Goal: Go to known website: Go to known website

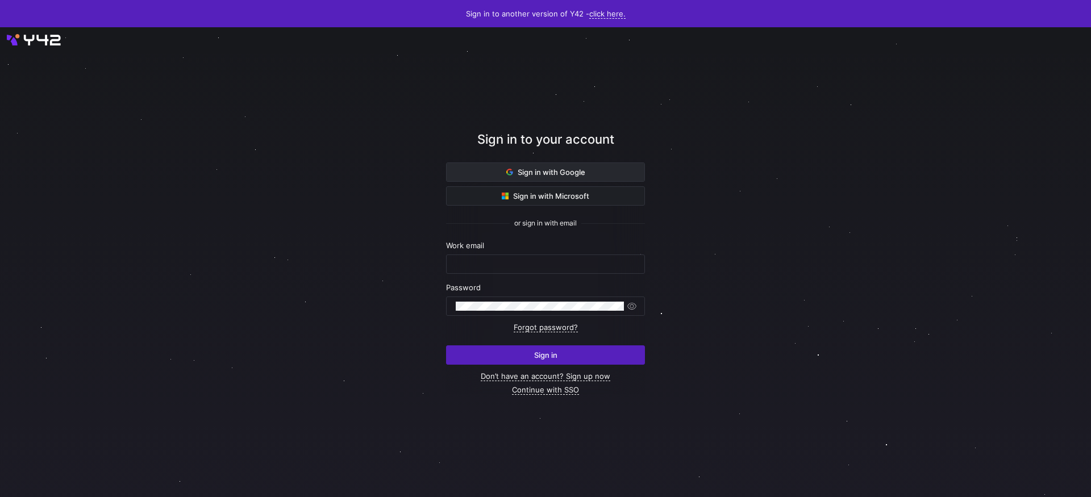
click at [569, 170] on span "Sign in with Google" at bounding box center [545, 172] width 79 height 9
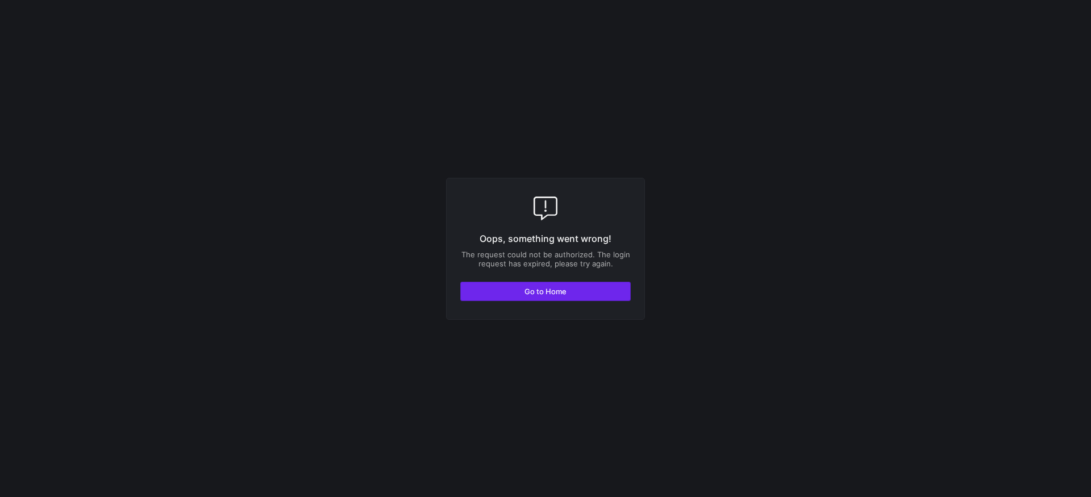
click at [525, 296] on span "Go to Home" at bounding box center [546, 291] width 42 height 9
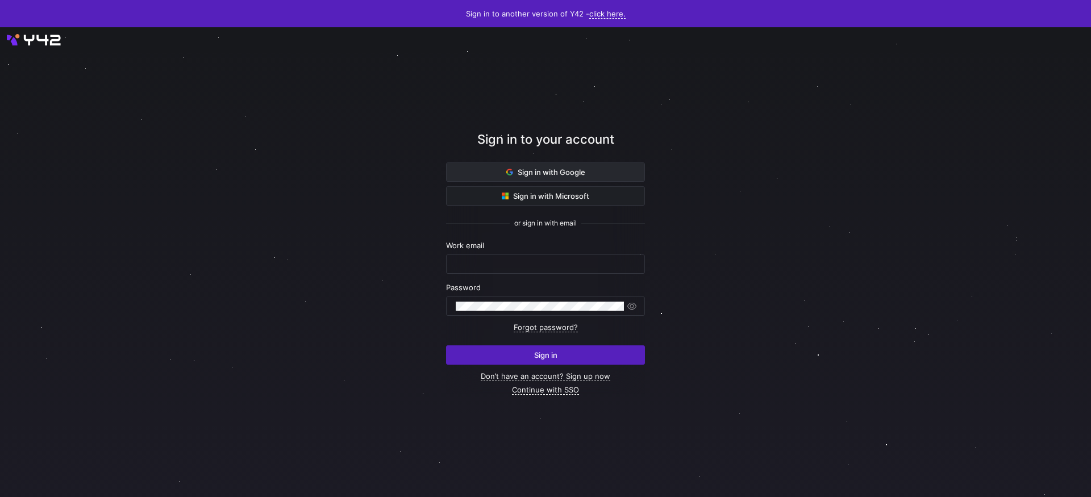
click at [572, 168] on span "Sign in with Google" at bounding box center [545, 172] width 79 height 9
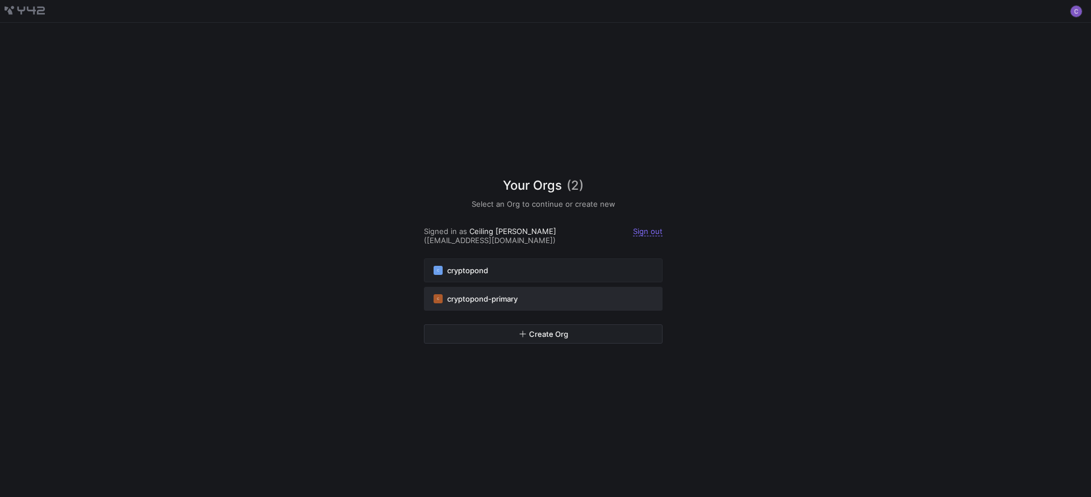
click at [492, 305] on button "C cryptopond-primary" at bounding box center [543, 299] width 239 height 24
